Goal: Transaction & Acquisition: Purchase product/service

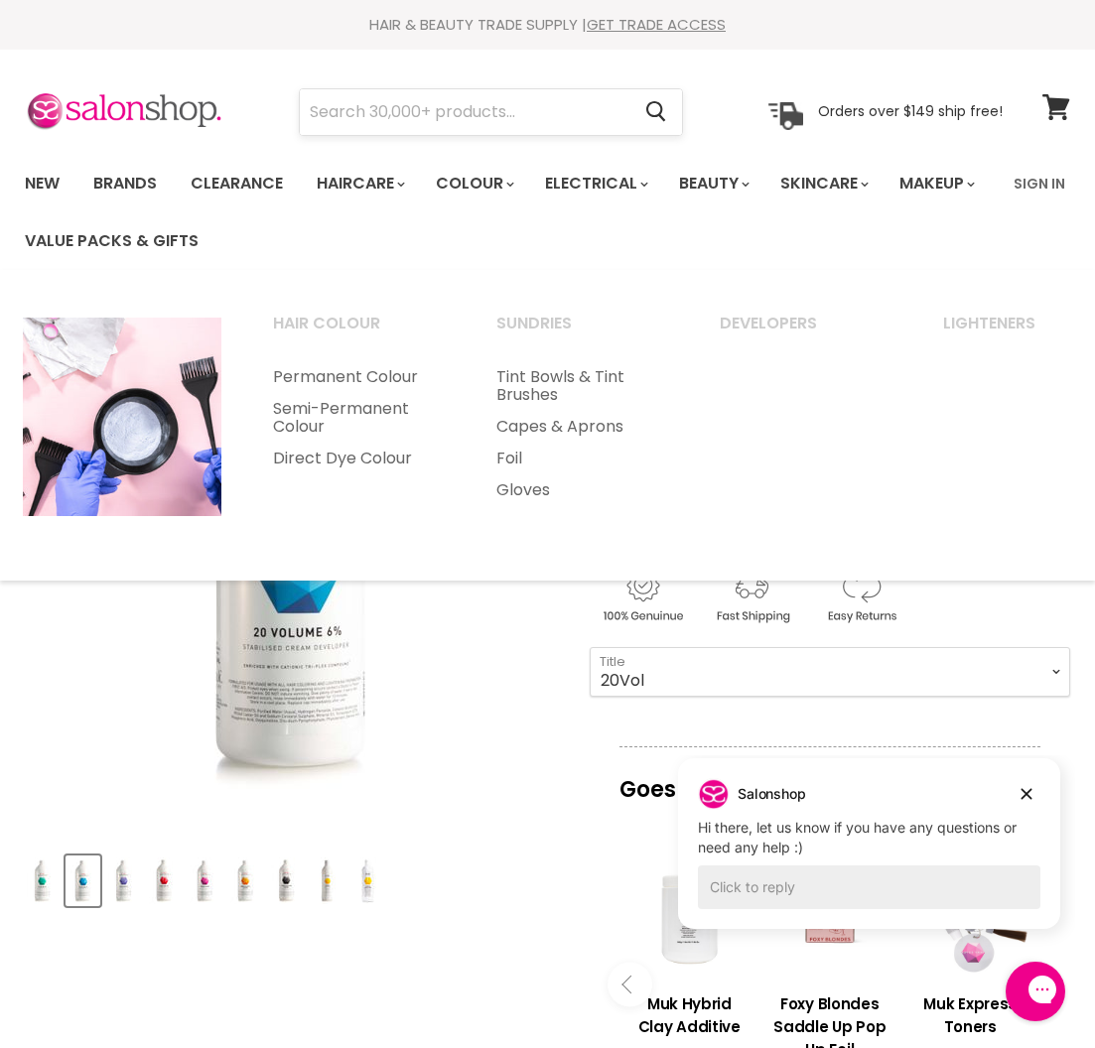
click at [473, 124] on input "Search" at bounding box center [465, 112] width 330 height 46
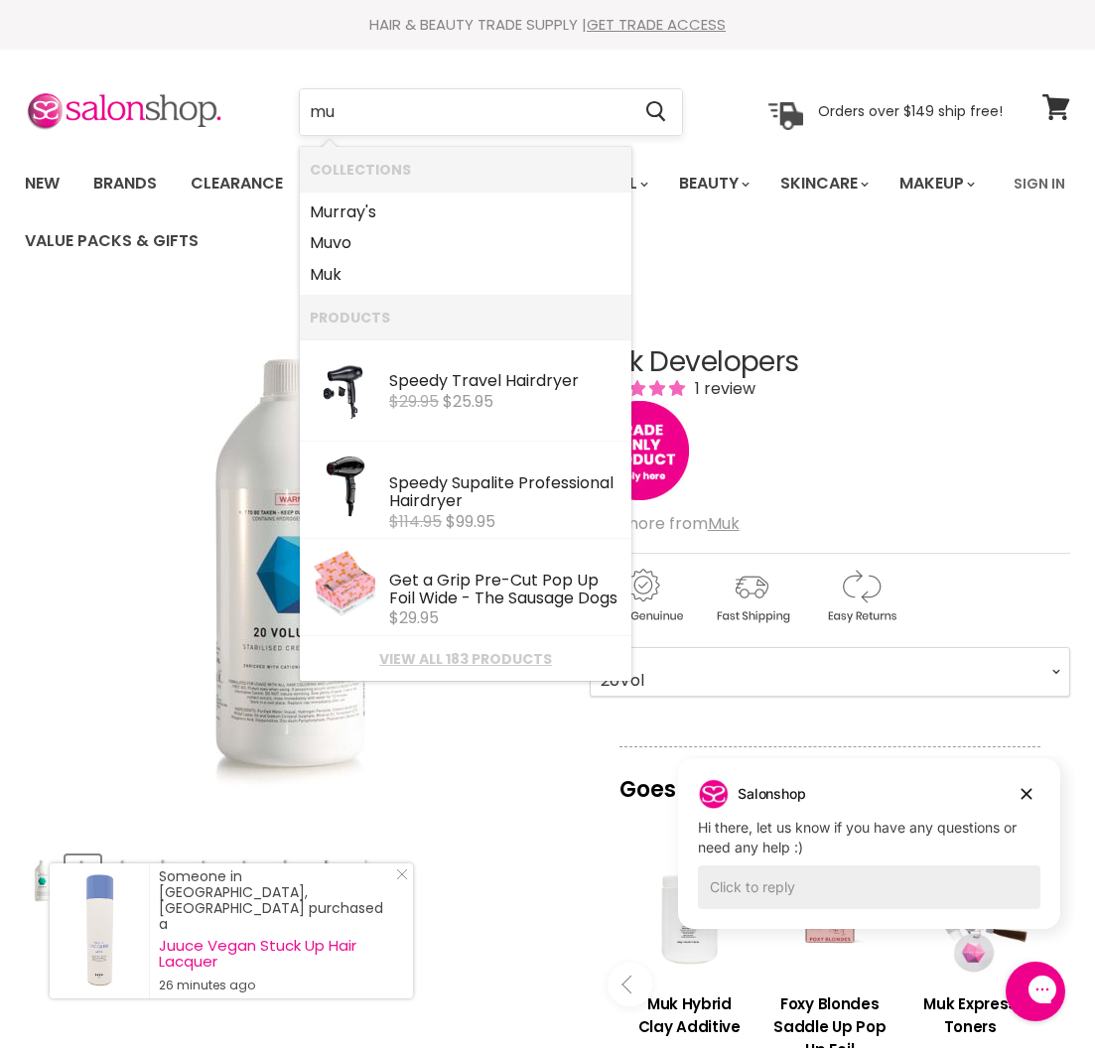
type input "muk"
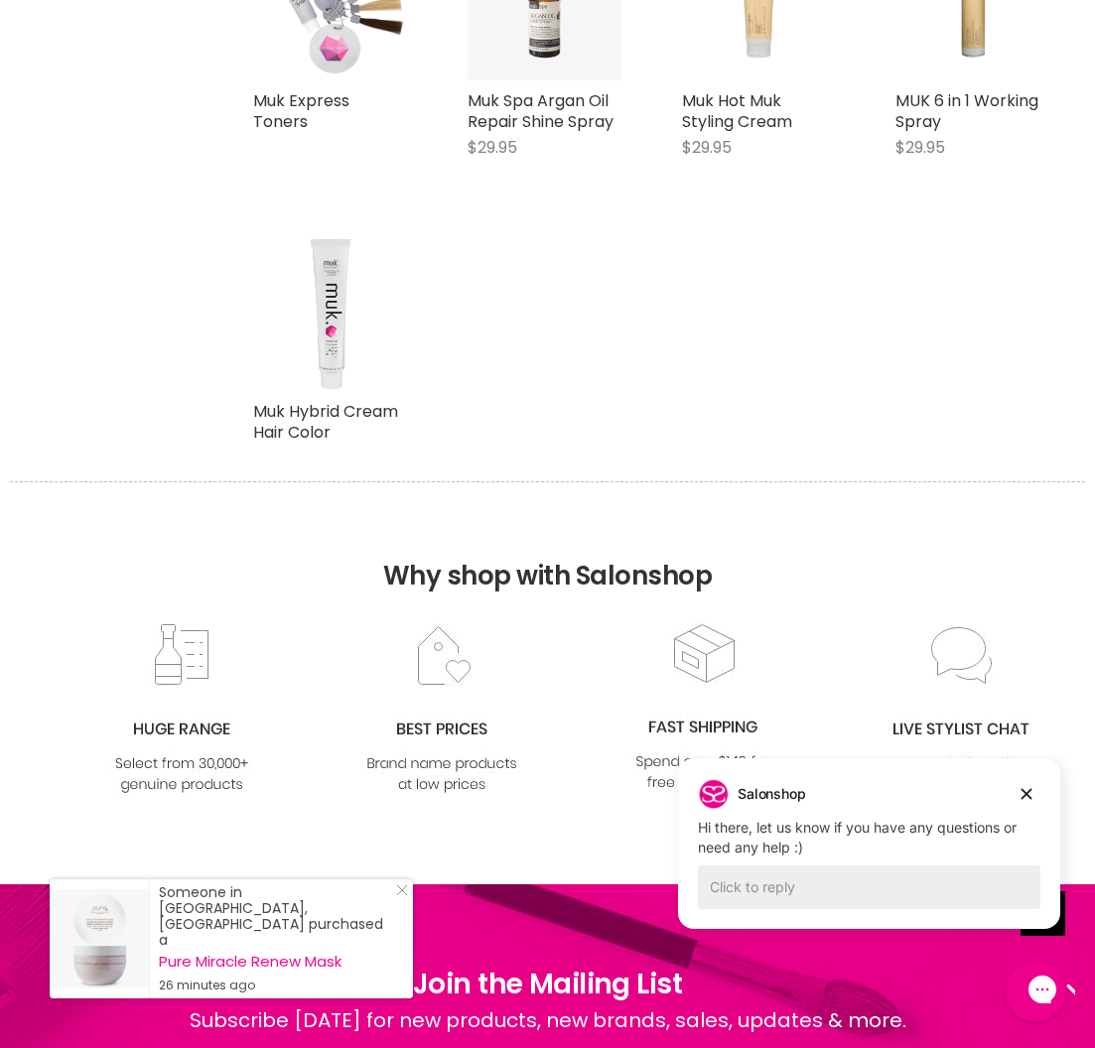
scroll to position [7085, 0]
click at [327, 236] on img "Main content" at bounding box center [330, 313] width 129 height 155
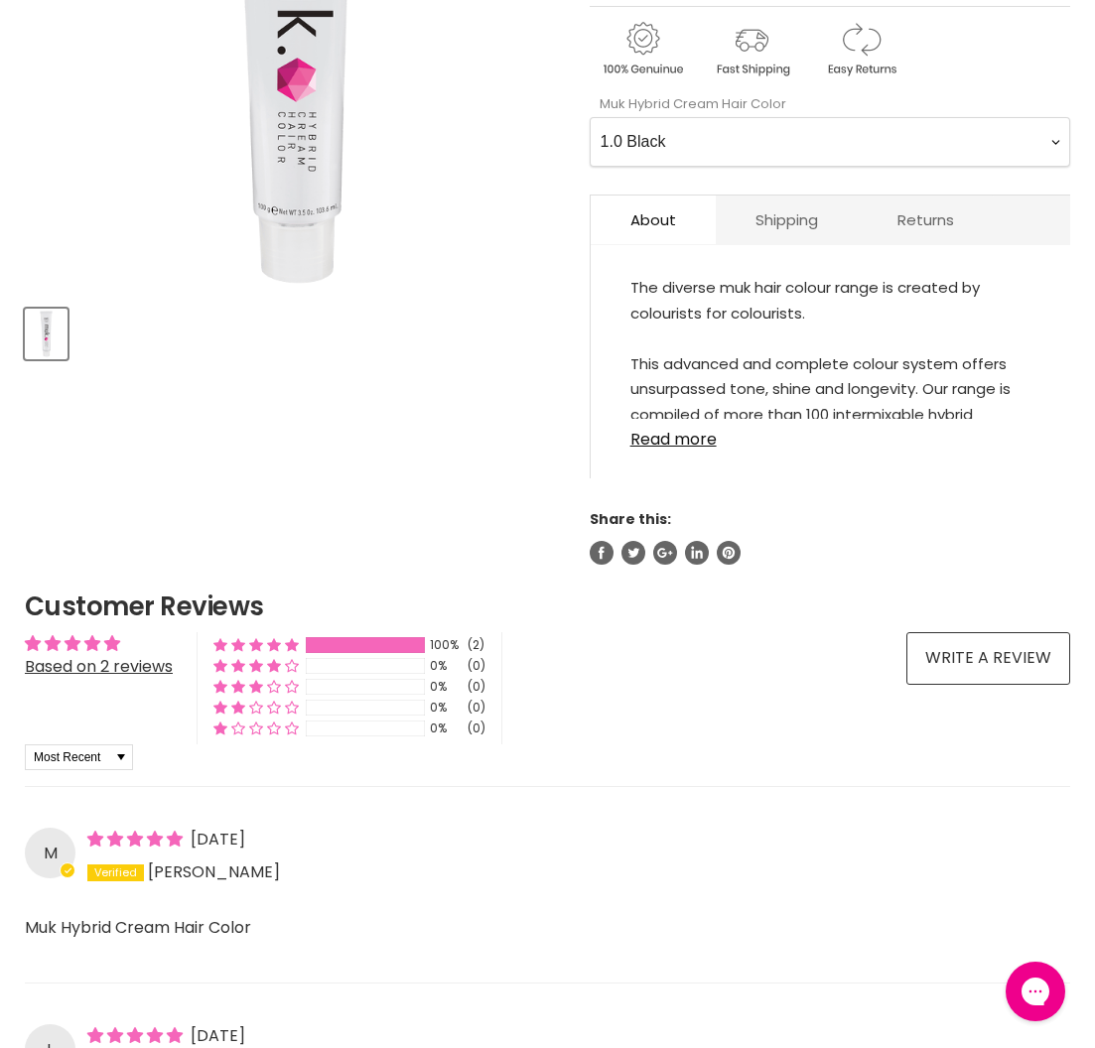
scroll to position [480, 0]
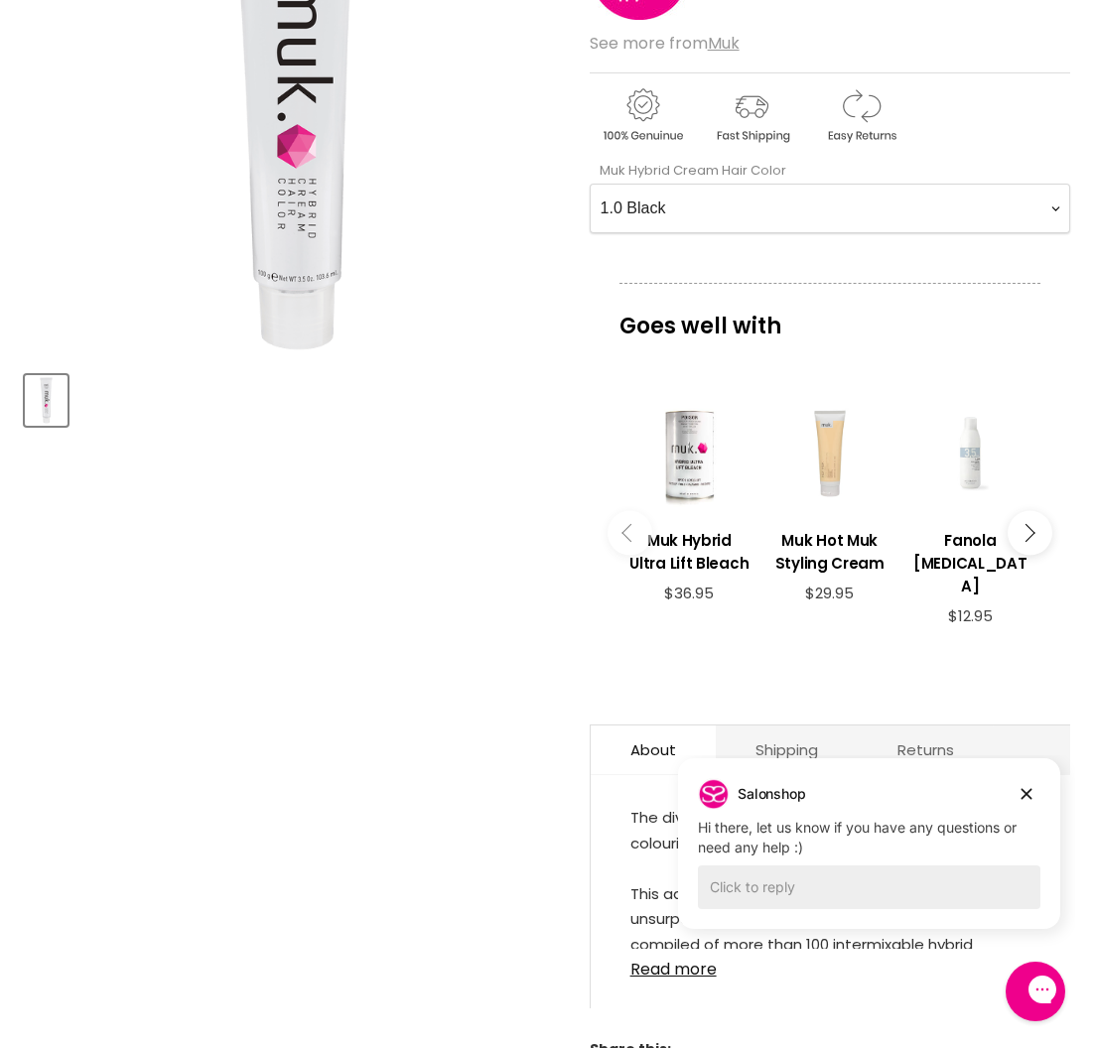
click at [682, 206] on Color-0-0 "1.0 Black 1.11 Blue Black Intense Ash 2.0 Darkest Brown 3.0 Dark Brown 3.11 Dar…" at bounding box center [830, 209] width 480 height 50
select Color-0-0 "4.0"
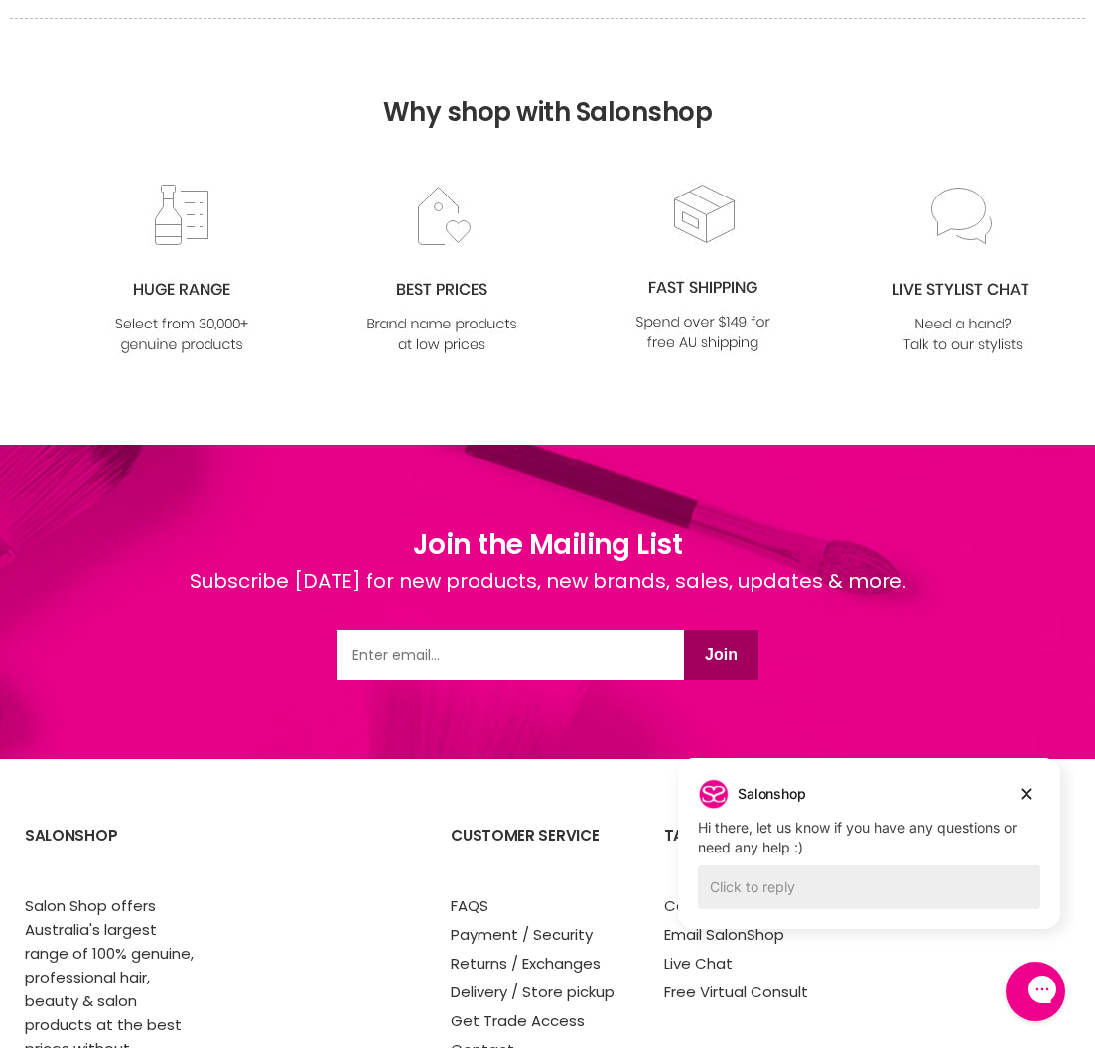
scroll to position [2708, 0]
